Goal: Find specific page/section: Find specific page/section

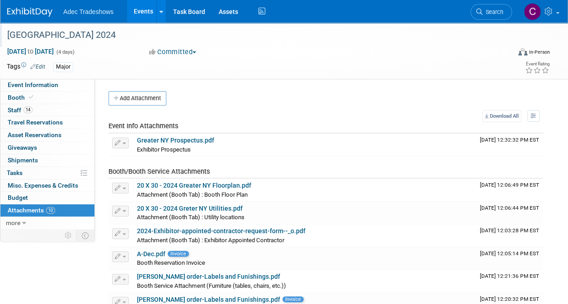
click at [144, 27] on div "[GEOGRAPHIC_DATA] 2024" at bounding box center [253, 35] width 499 height 16
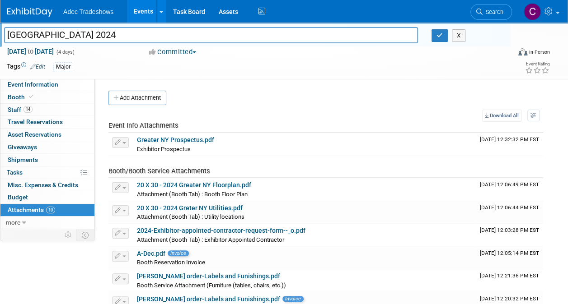
click at [144, 19] on link "Events" at bounding box center [143, 11] width 33 height 23
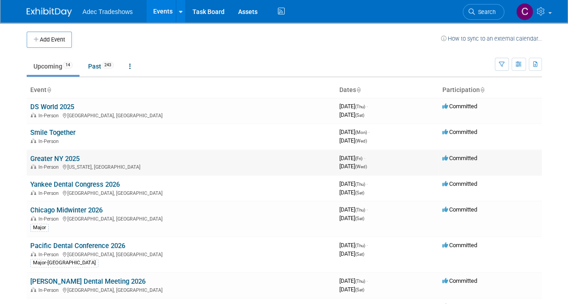
click at [71, 158] on link "Greater NY 2025" at bounding box center [54, 159] width 49 height 8
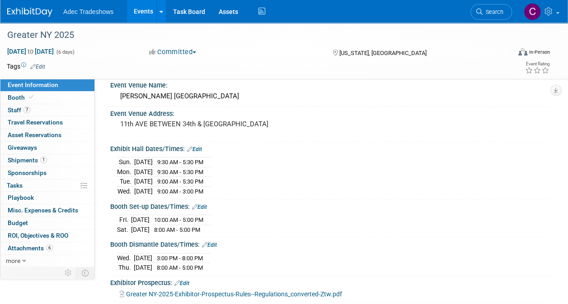
scroll to position [45, 0]
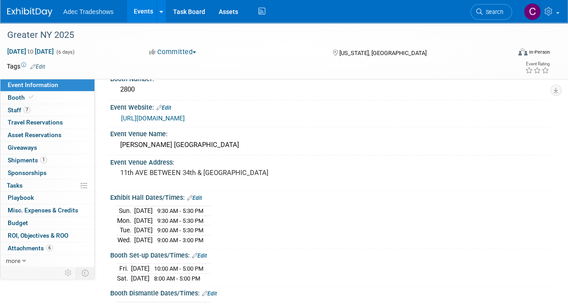
click at [178, 120] on link "https://www.gnydm.com/" at bounding box center [153, 118] width 64 height 7
click at [37, 250] on link "6 Attachments 6" at bounding box center [47, 248] width 94 height 12
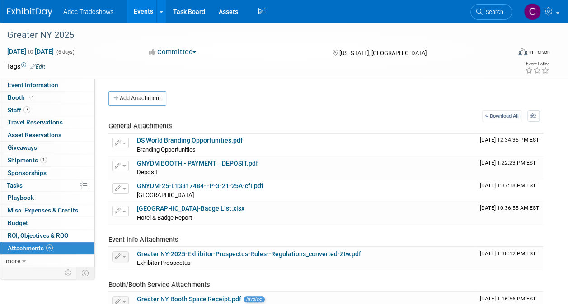
click at [137, 106] on div "Add Attachment Select file This is an invoice Upload Cancel Download All View P…" at bounding box center [325, 203] width 434 height 224
click at [148, 94] on button "Add Attachment" at bounding box center [137, 98] width 58 height 14
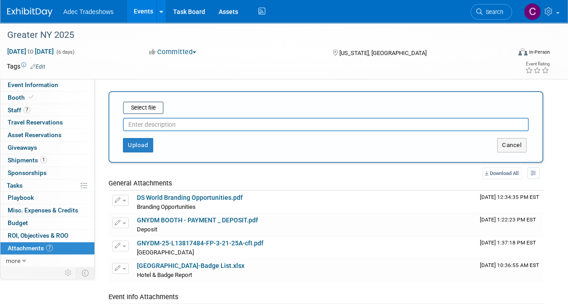
click at [135, 8] on link "Events" at bounding box center [143, 11] width 33 height 23
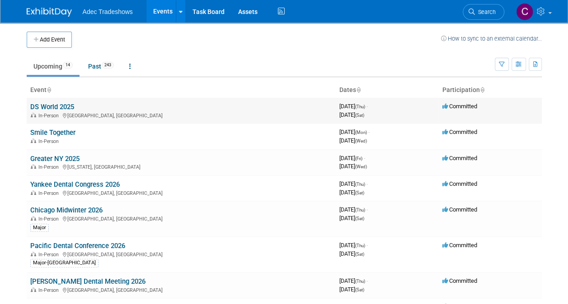
click at [51, 107] on link "DS World 2025" at bounding box center [52, 107] width 44 height 8
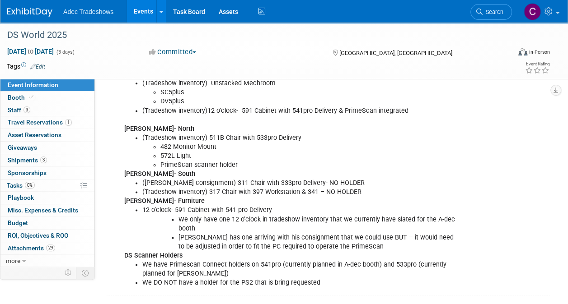
scroll to position [587, 0]
